Goal: Find contact information: Find contact information

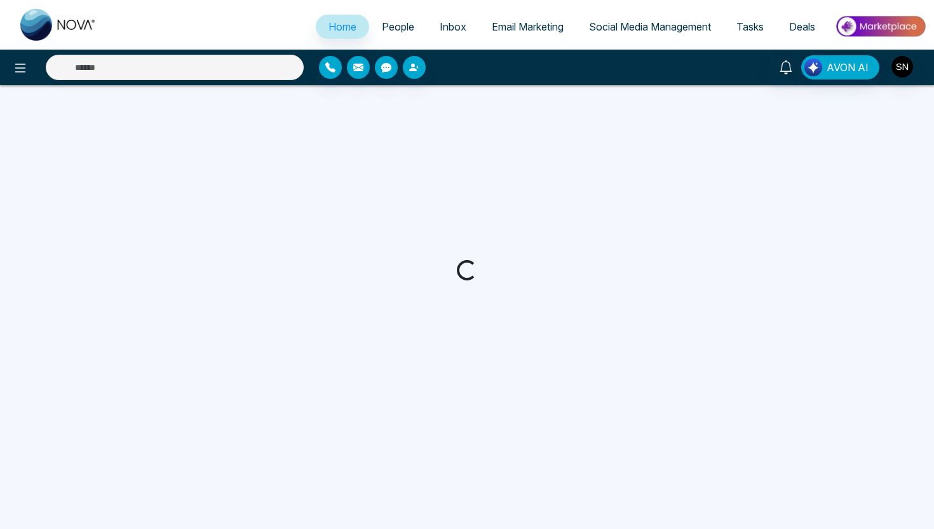
select select "*"
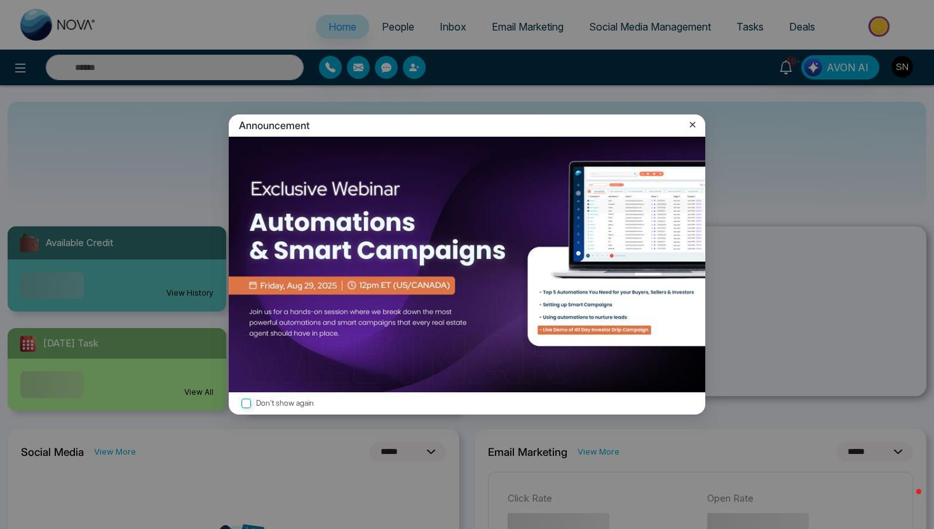
click at [697, 126] on icon at bounding box center [692, 124] width 13 height 13
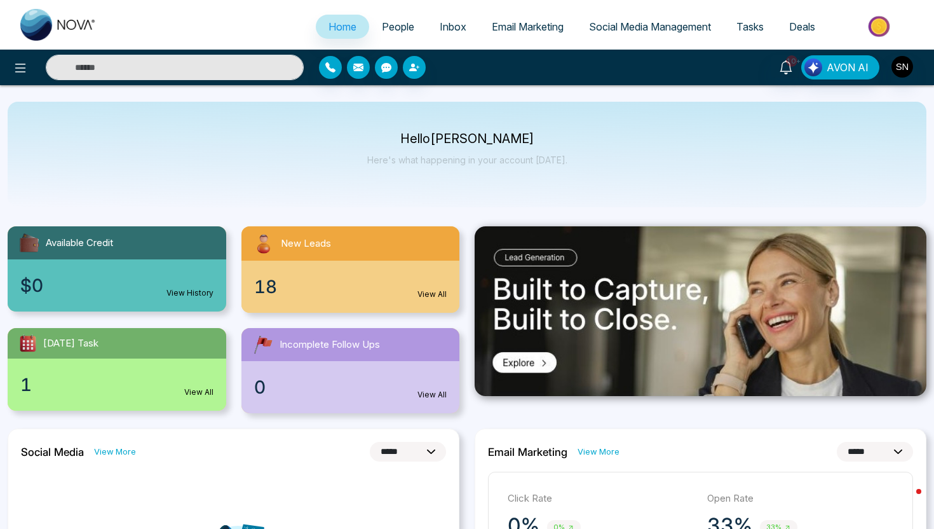
click at [396, 26] on span "People" at bounding box center [398, 26] width 32 height 13
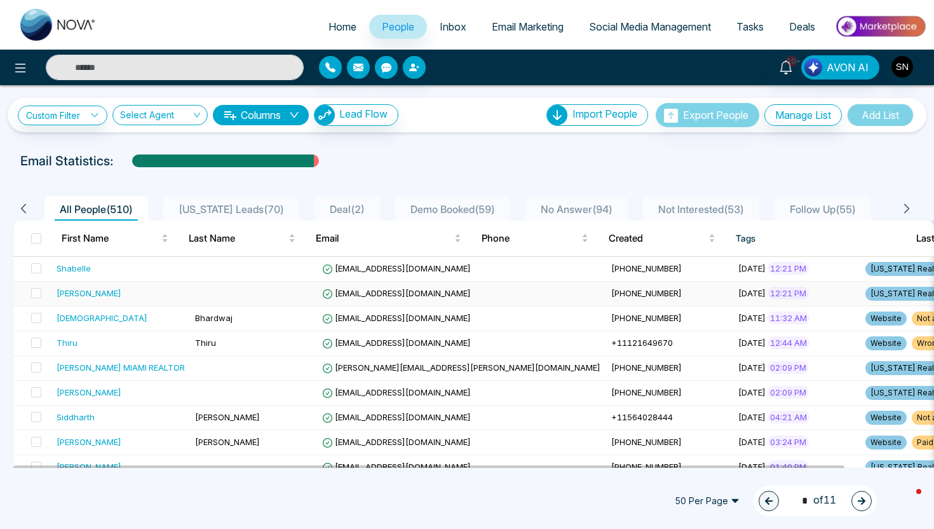
click at [125, 294] on div "[PERSON_NAME]" at bounding box center [121, 293] width 128 height 13
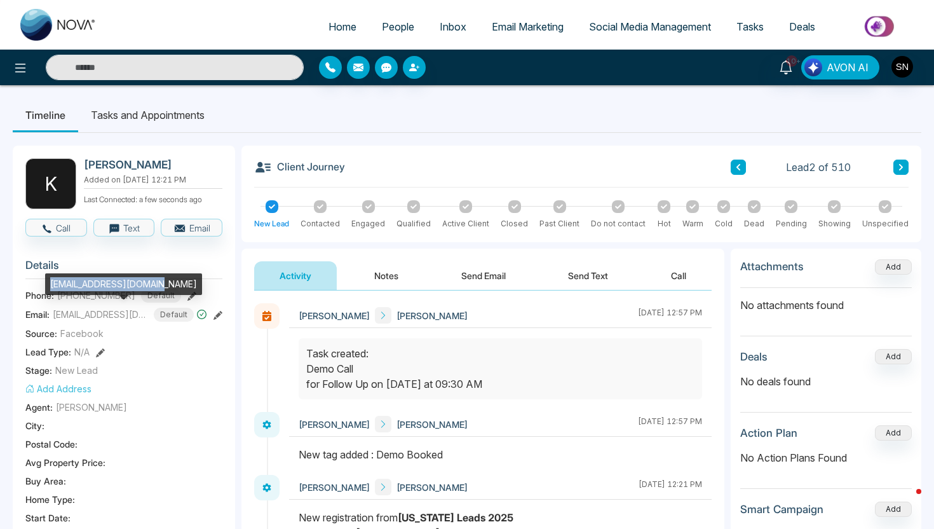
drag, startPoint x: 50, startPoint y: 283, endPoint x: 149, endPoint y: 284, distance: 99.1
click at [149, 284] on div "[EMAIL_ADDRESS][DOMAIN_NAME]" at bounding box center [123, 284] width 157 height 22
copy div "[EMAIL_ADDRESS][DOMAIN_NAME]"
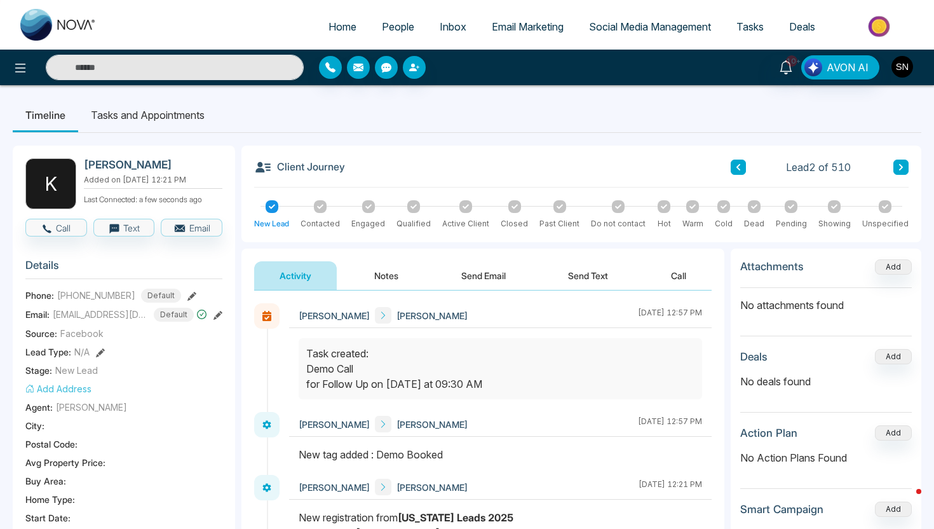
click at [909, 63] on img "button" at bounding box center [903, 67] width 22 height 22
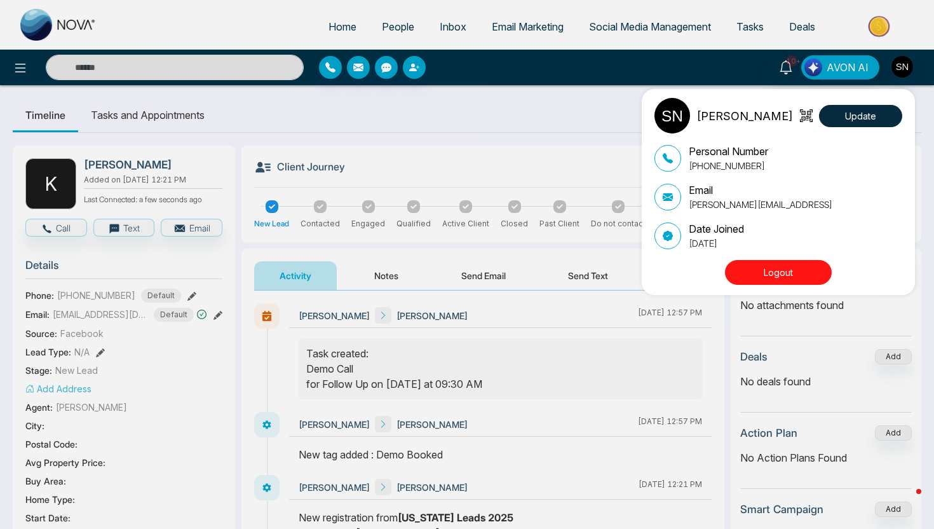
click at [765, 266] on button "Logout" at bounding box center [778, 272] width 107 height 25
